Goal: Task Accomplishment & Management: Manage account settings

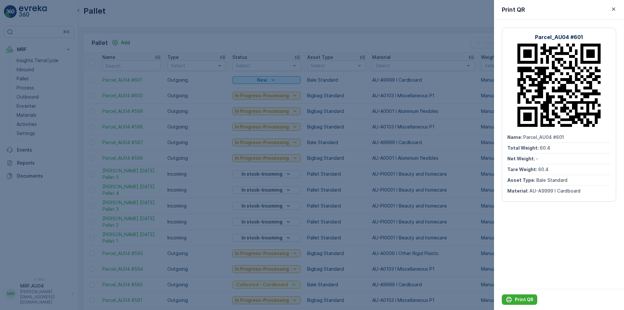
drag, startPoint x: 617, startPoint y: 9, endPoint x: 563, endPoint y: 2, distance: 54.5
click at [616, 9] on button "button" at bounding box center [614, 9] width 8 height 8
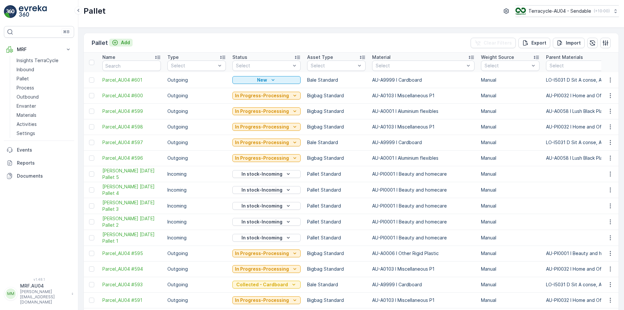
click at [119, 44] on div "Add" at bounding box center [121, 42] width 18 height 6
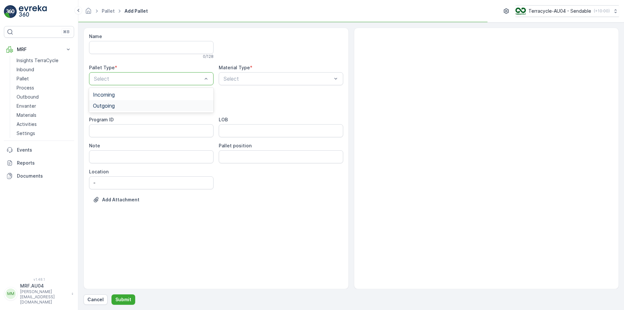
click at [144, 106] on div "Outgoing" at bounding box center [151, 106] width 117 height 6
click at [234, 85] on div "Select" at bounding box center [281, 78] width 124 height 13
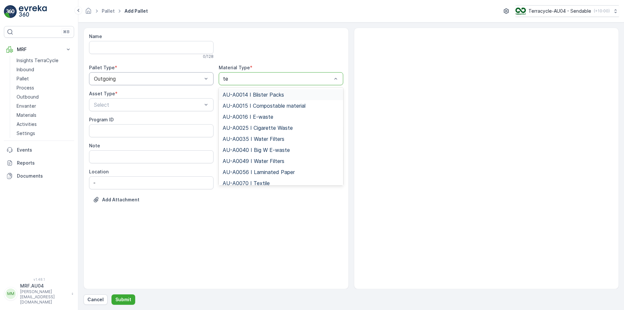
type input "tex"
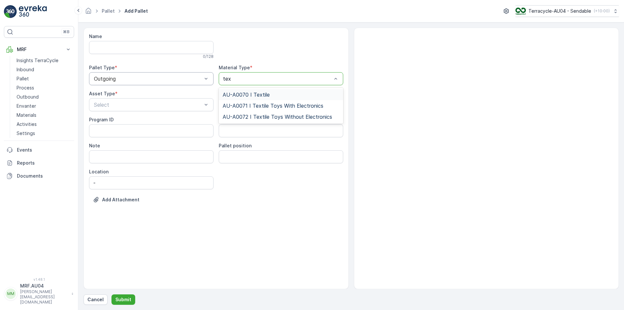
click at [239, 96] on span "AU-A0070 I Textile" at bounding box center [246, 95] width 47 height 6
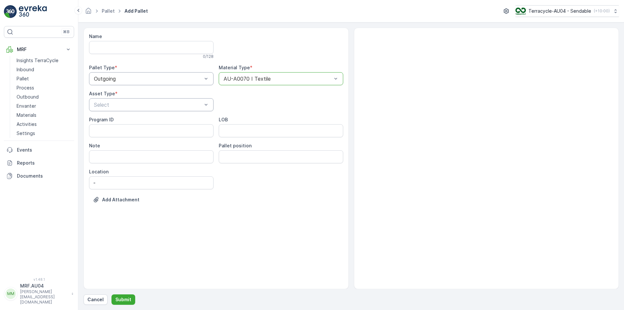
click at [158, 105] on div at bounding box center [147, 105] width 109 height 6
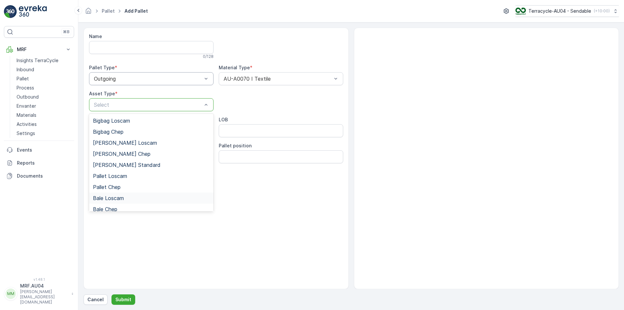
click at [238, 207] on div "Add Attachment" at bounding box center [216, 203] width 254 height 18
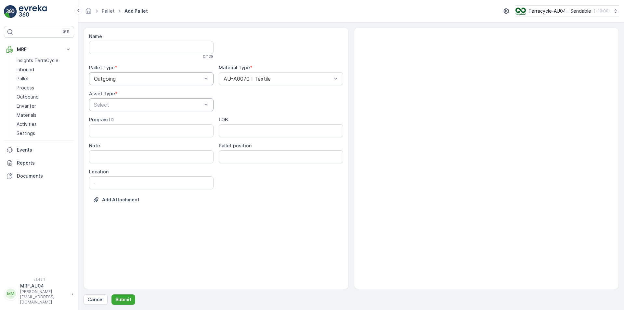
click at [154, 110] on div "Select" at bounding box center [151, 104] width 124 height 13
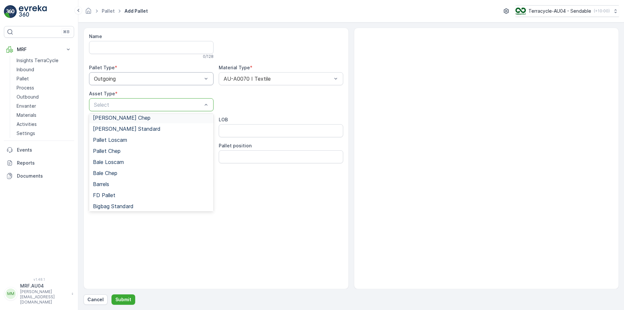
scroll to position [60, 0]
click at [121, 184] on span "Bigbag Standard" at bounding box center [113, 182] width 41 height 6
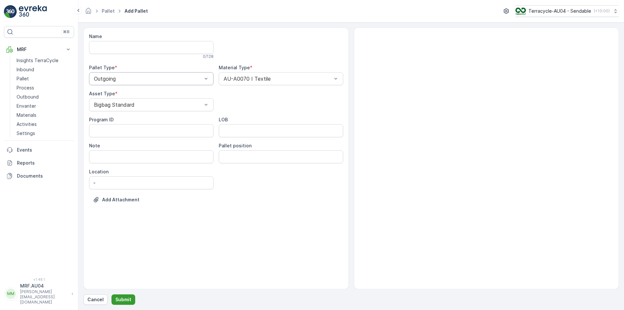
click at [129, 299] on p "Submit" at bounding box center [123, 299] width 16 height 6
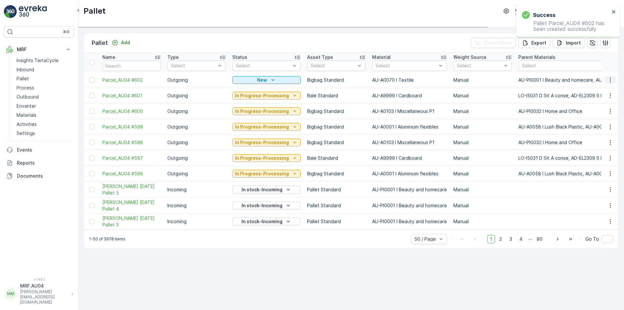
click at [607, 79] on icon "button" at bounding box center [610, 80] width 6 height 6
click at [594, 98] on span "Edit Pallet" at bounding box center [595, 99] width 22 height 6
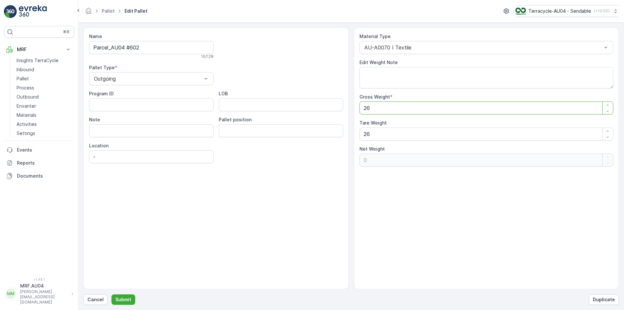
drag, startPoint x: 360, startPoint y: 111, endPoint x: 329, endPoint y: 113, distance: 31.3
click at [329, 113] on div "Name Parcel_AU04 #602 16 / 128 Pallet Type * Outgoing Program ID LOB Note Palle…" at bounding box center [350, 158] width 535 height 261
type Weight "1"
type Weight "-25"
type Weight "15"
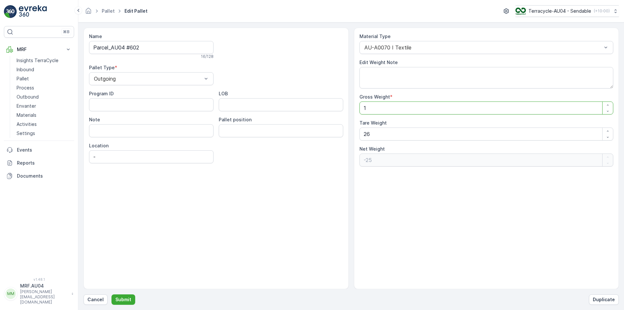
type Weight "-11"
type Weight "15"
drag, startPoint x: 356, startPoint y: 139, endPoint x: 347, endPoint y: 140, distance: 9.8
click at [350, 139] on div "Name Parcel_AU04 #602 16 / 128 Pallet Type * Outgoing Program ID LOB Note Palle…" at bounding box center [350, 158] width 535 height 261
type Weight "1"
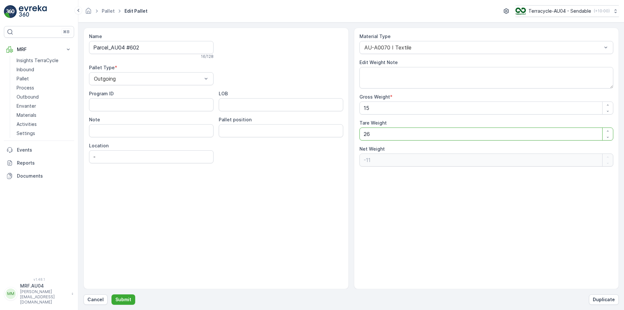
type Weight "14"
type Weight "15"
type Weight "0"
type Weight "15"
click at [120, 304] on form "Name Parcel_AU04 #602 16 / 128 Pallet Type * Outgoing Program ID LOB Note Palle…" at bounding box center [351, 165] width 546 height 287
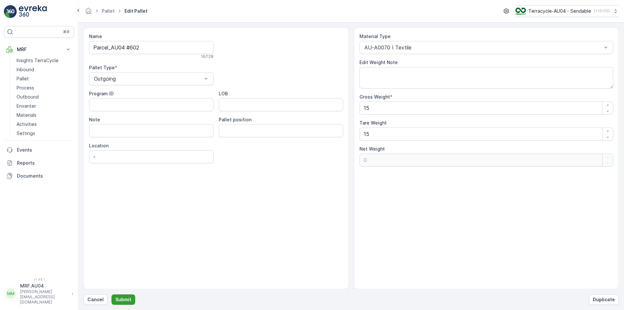
click at [120, 303] on button "Submit" at bounding box center [123, 299] width 24 height 10
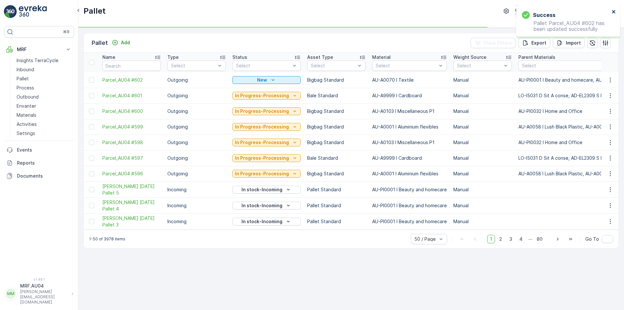
click at [612, 11] on icon "close" at bounding box center [613, 11] width 5 height 5
click at [92, 79] on div at bounding box center [91, 79] width 5 height 5
click at [89, 77] on input "checkbox" at bounding box center [89, 77] width 0 height 0
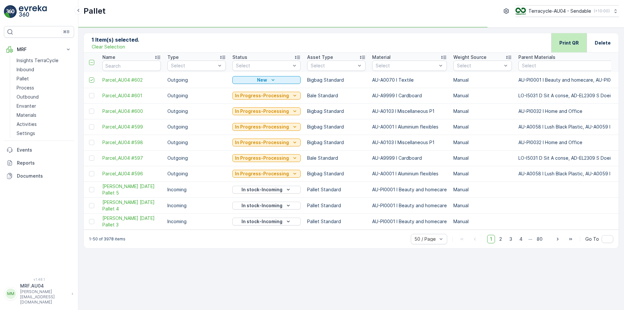
click at [558, 40] on div "Print QR" at bounding box center [568, 42] width 35 height 19
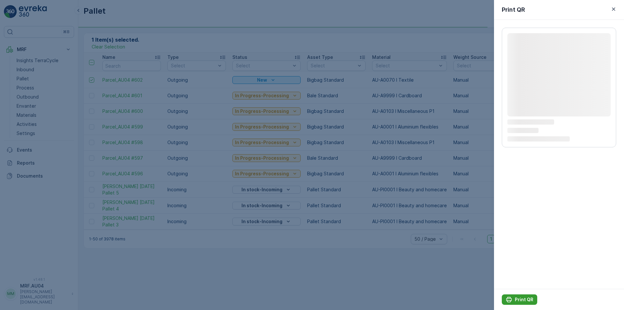
click at [514, 301] on div "Print QR" at bounding box center [520, 299] width 28 height 6
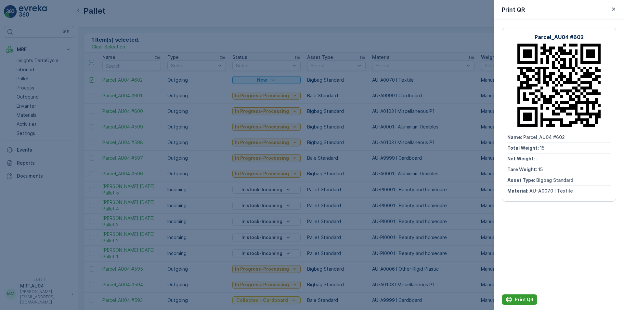
click at [520, 300] on p "Print QR" at bounding box center [524, 299] width 19 height 6
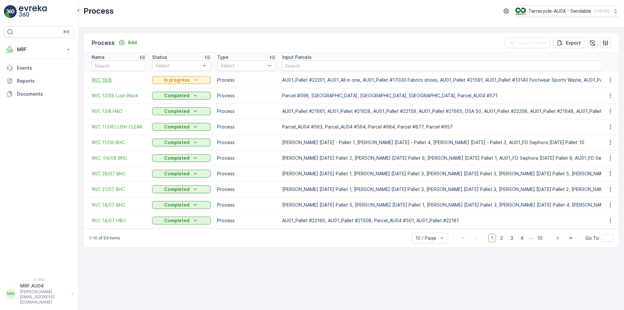
click at [96, 77] on span "W/C 18/8" at bounding box center [119, 80] width 54 height 6
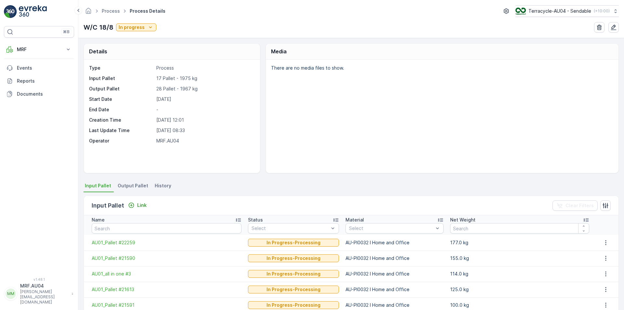
click at [236, 143] on p "MRF.AU04" at bounding box center [204, 140] width 97 height 6
click at [127, 190] on li "Output Pallet" at bounding box center [133, 186] width 34 height 11
